Goal: Check status

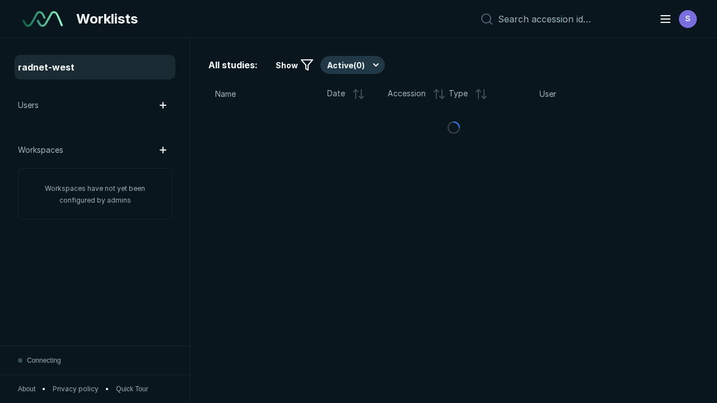
scroll to position [3058, 4664]
